Goal: Information Seeking & Learning: Learn about a topic

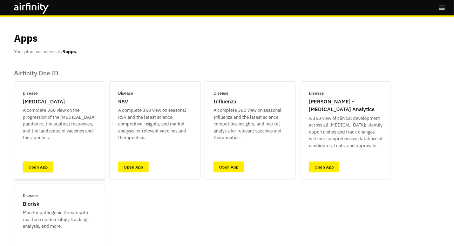
click at [38, 163] on link "Open App" at bounding box center [38, 167] width 31 height 11
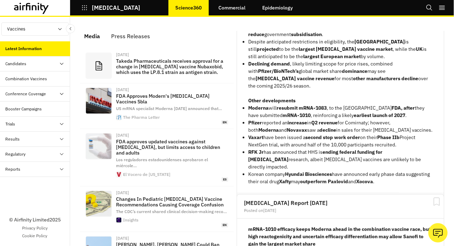
scroll to position [115, 0]
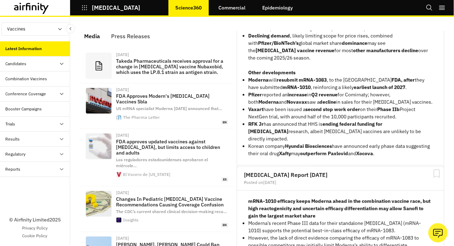
click at [421, 147] on div "[MEDICAL_DATA] Report [DATE] Posted on [DATE] [MEDICAL_DATA] vaccine demand is …" at bounding box center [340, 241] width 210 height 421
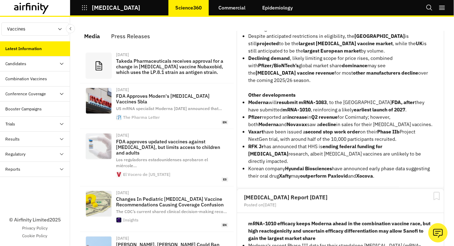
scroll to position [113, 0]
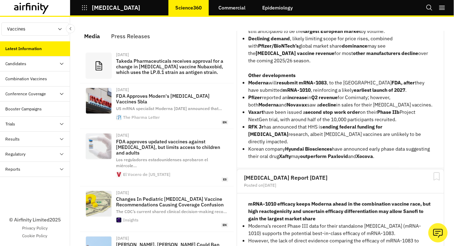
click at [419, 173] on button "View Report" at bounding box center [418, 179] width 38 height 12
